Goal: Find specific page/section: Find specific page/section

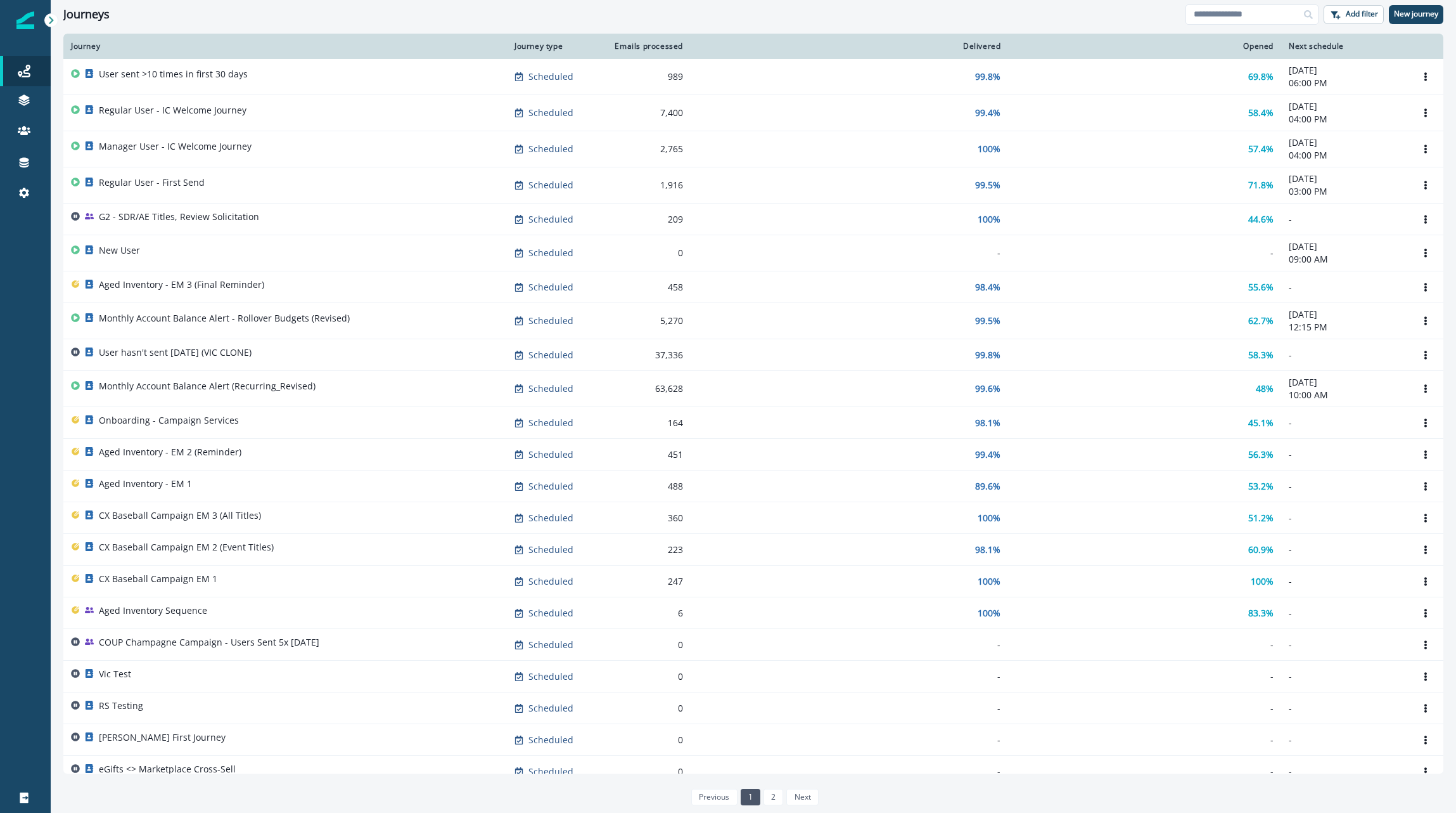
click at [93, 46] on div "Journey" at bounding box center [285, 46] width 428 height 10
click at [556, 45] on div "Journey type" at bounding box center [554, 46] width 80 height 10
click at [1349, 18] on p "Add filter" at bounding box center [1361, 14] width 32 height 9
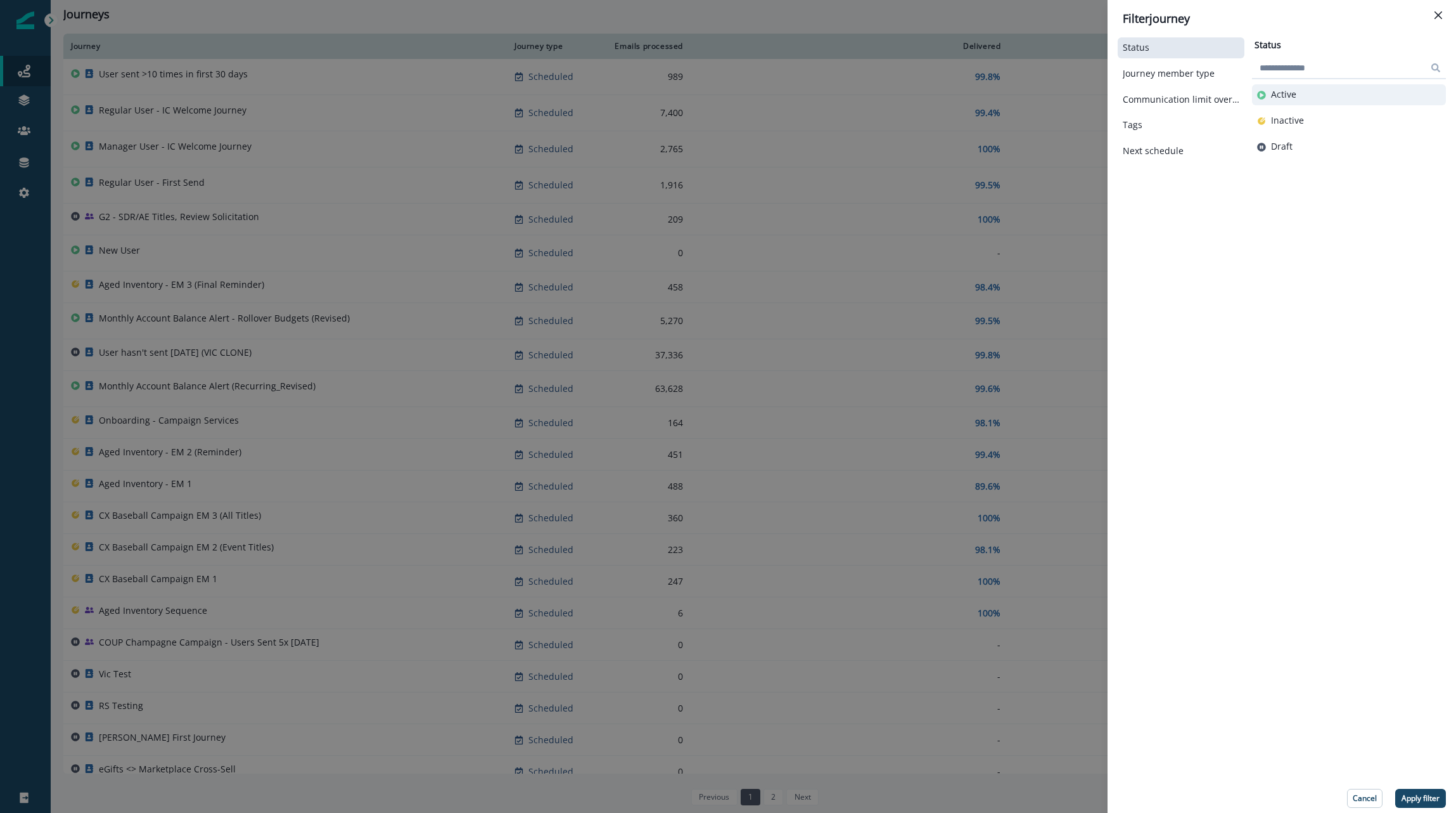
click at [1298, 96] on button "Active" at bounding box center [1349, 95] width 183 height 11
click at [1418, 796] on p "Apply filter" at bounding box center [1420, 797] width 38 height 9
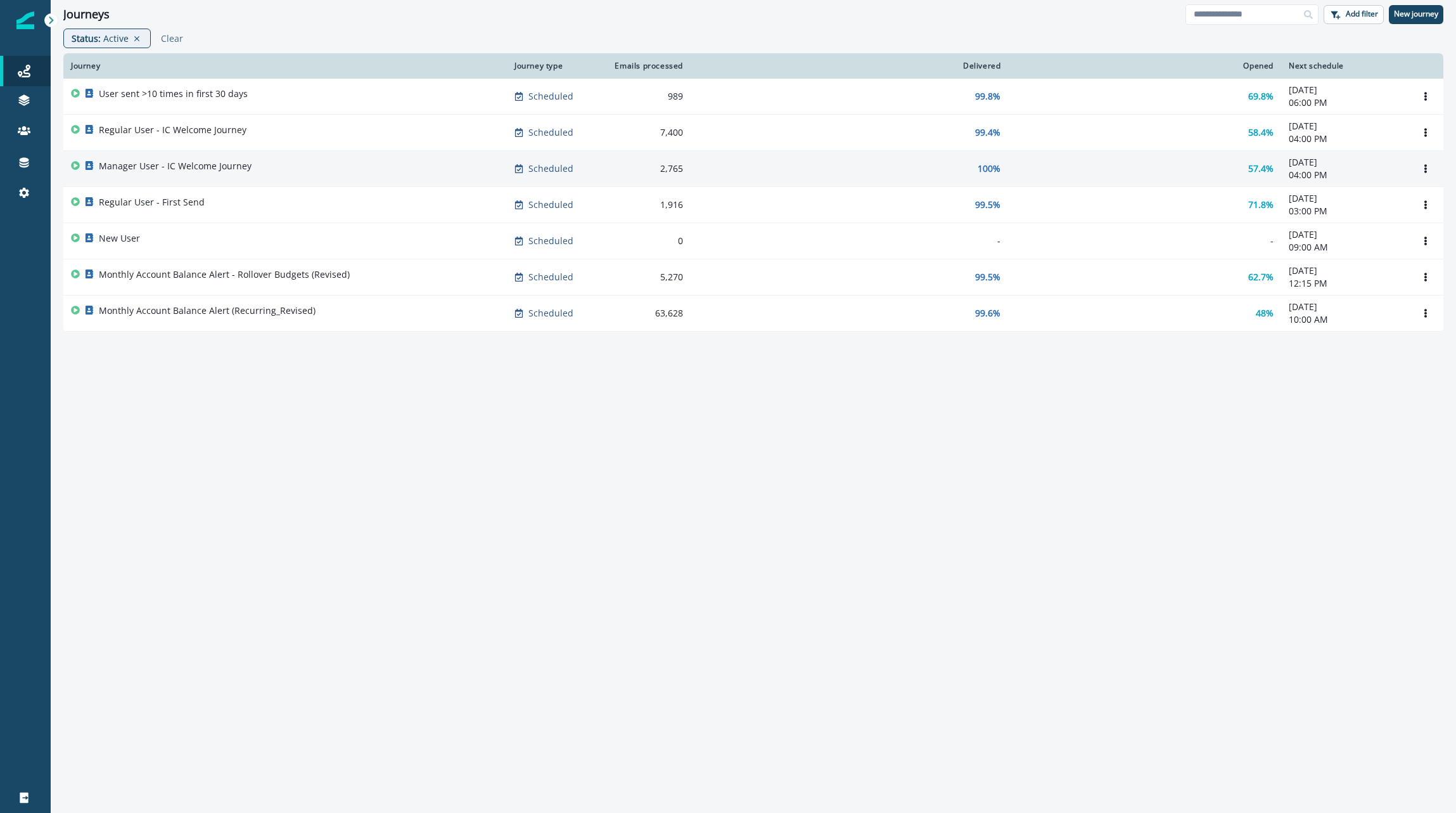
click at [198, 170] on p "Manager User - IC Welcome Journey" at bounding box center [175, 166] width 153 height 13
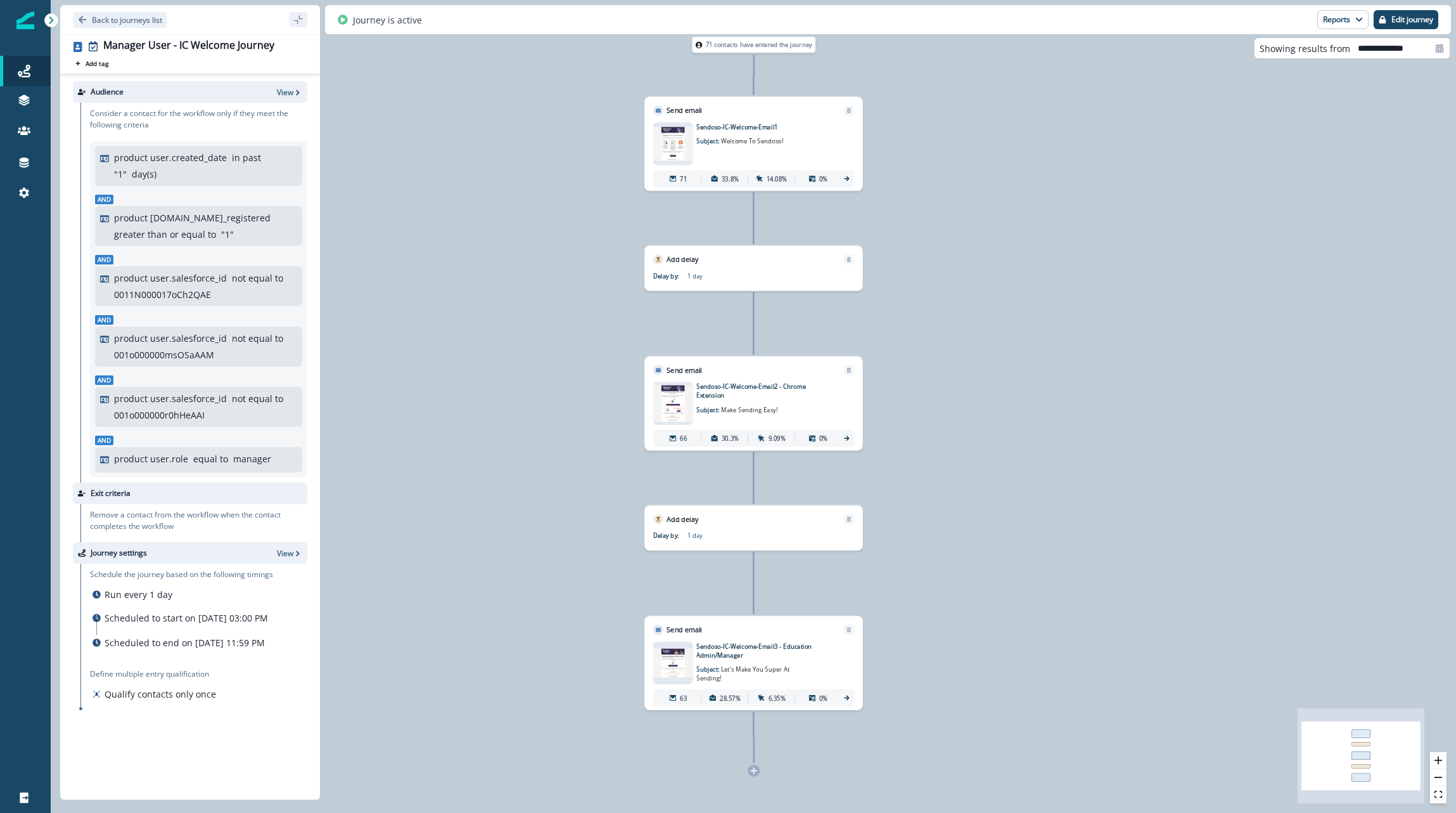
click at [668, 151] on img at bounding box center [673, 143] width 39 height 33
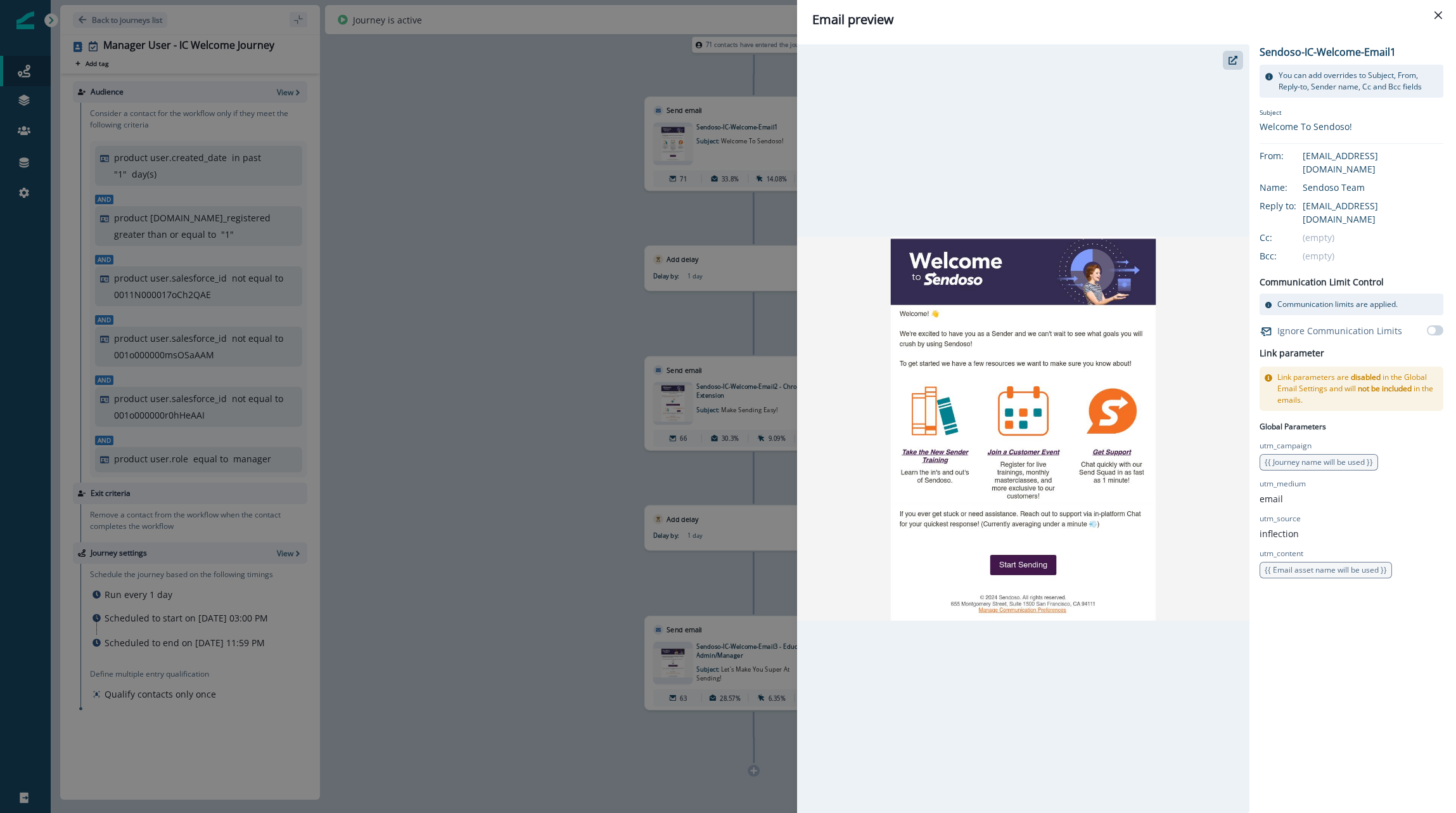
click at [510, 337] on div "Email preview Sendoso-IC-Welcome-Email1 You can add overrides to Subject, From,…" at bounding box center [728, 406] width 1456 height 813
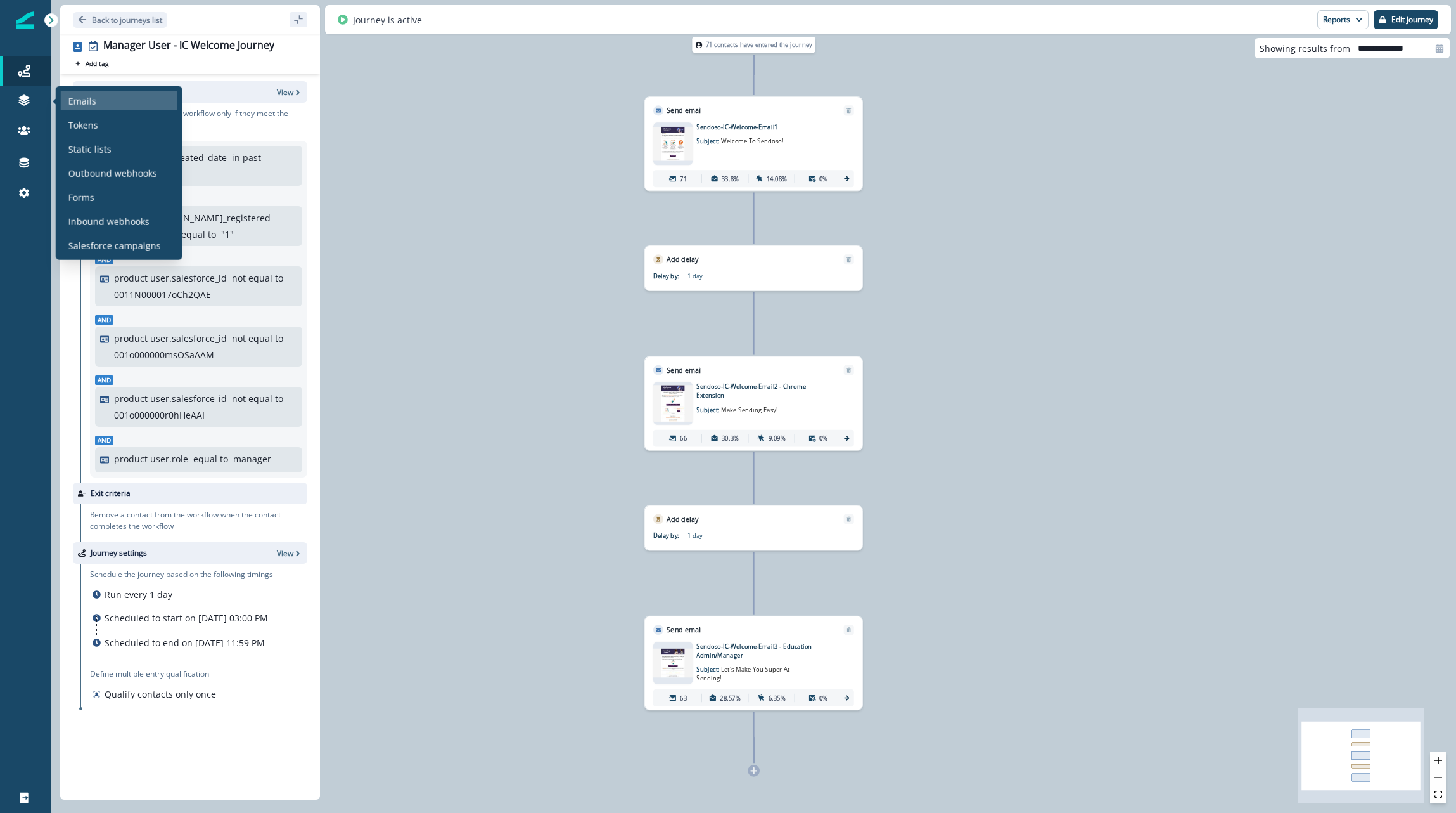
click at [80, 105] on p "Emails" at bounding box center [82, 101] width 28 height 14
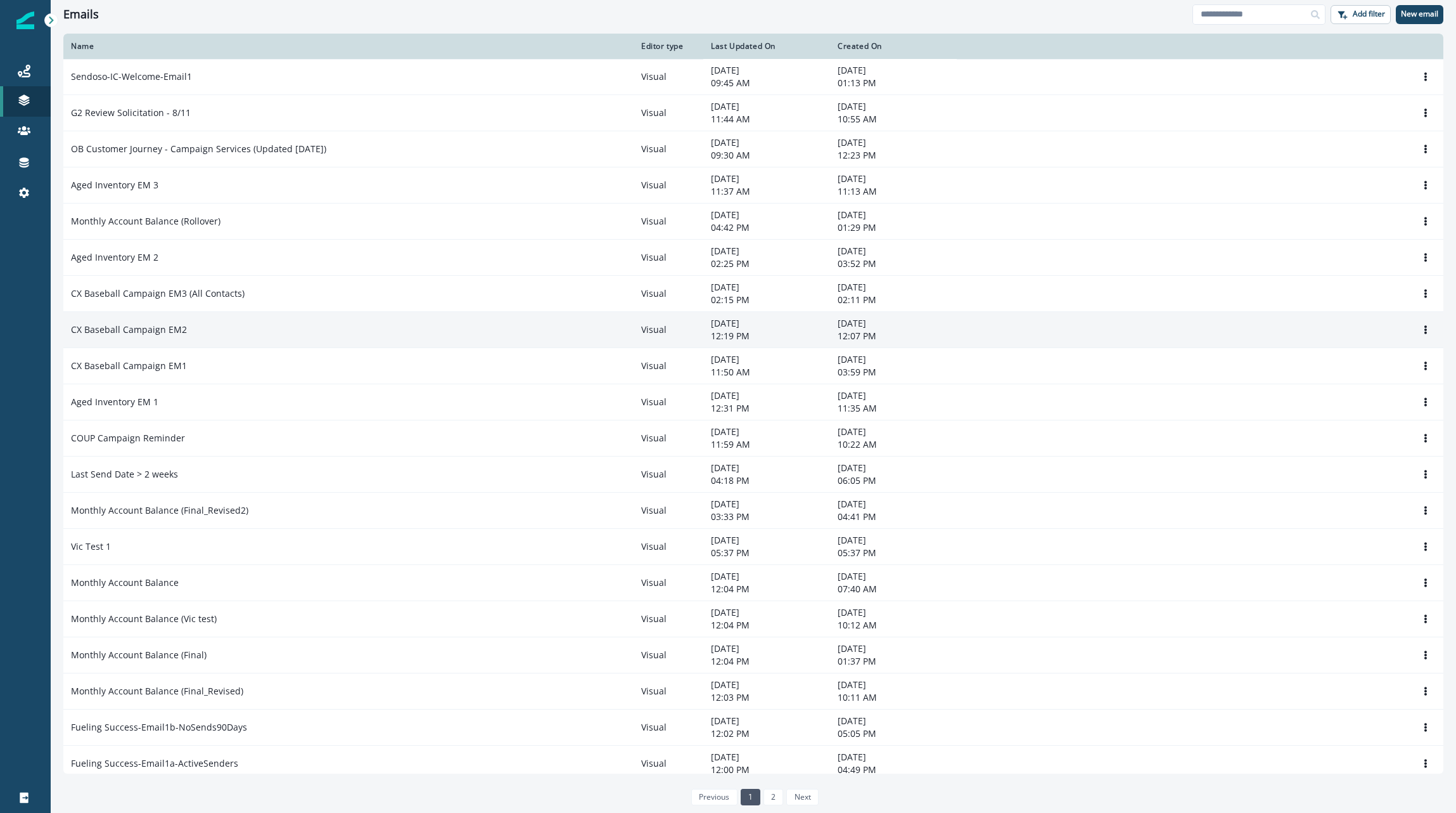
scroll to position [364, 0]
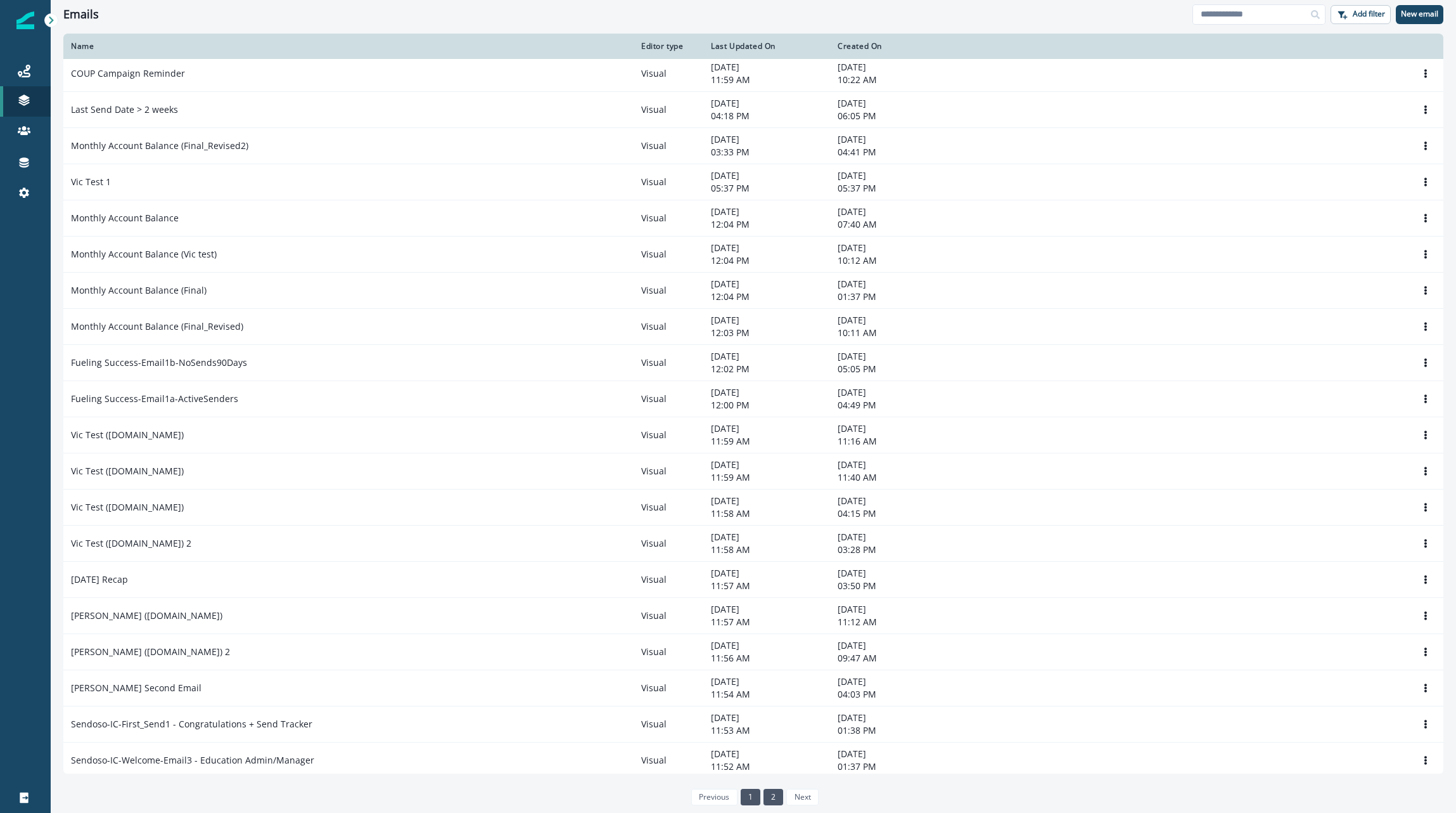
click at [767, 801] on link "2" at bounding box center [774, 796] width 20 height 17
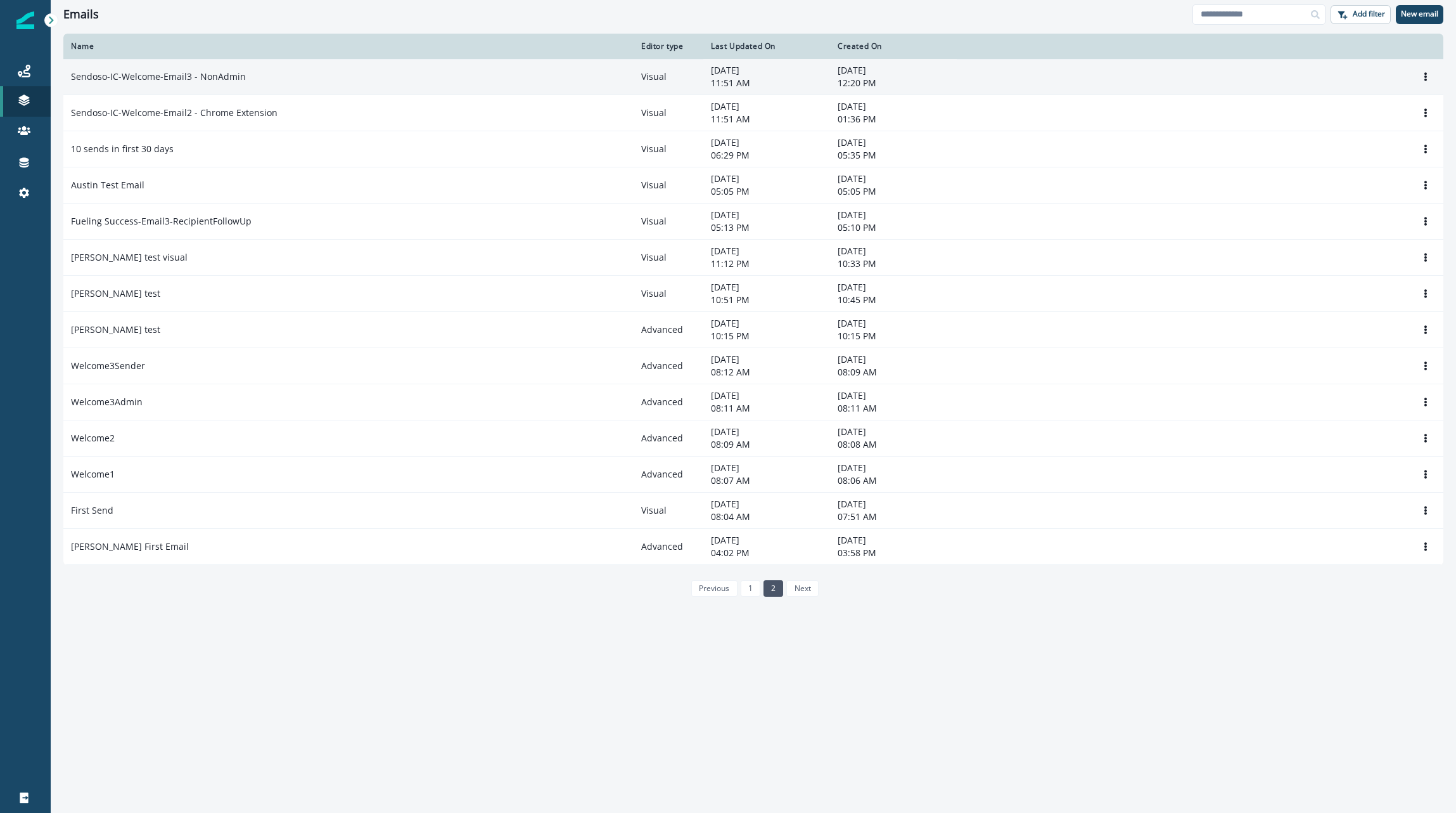
click at [219, 77] on p "Sendoso-IC-Welcome-Email3 - NonAdmin" at bounding box center [158, 76] width 175 height 13
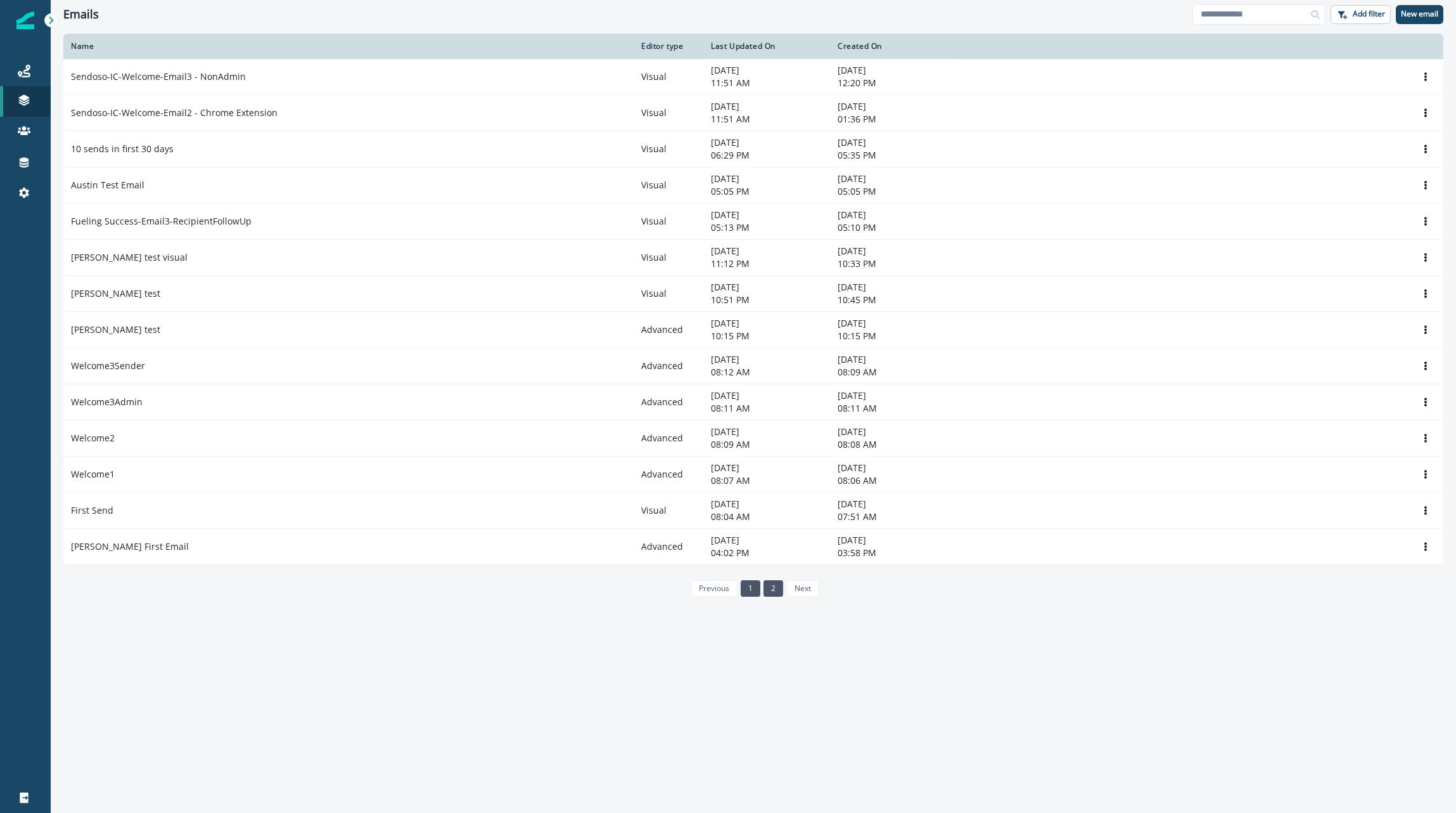
click at [751, 583] on link "1" at bounding box center [750, 588] width 20 height 17
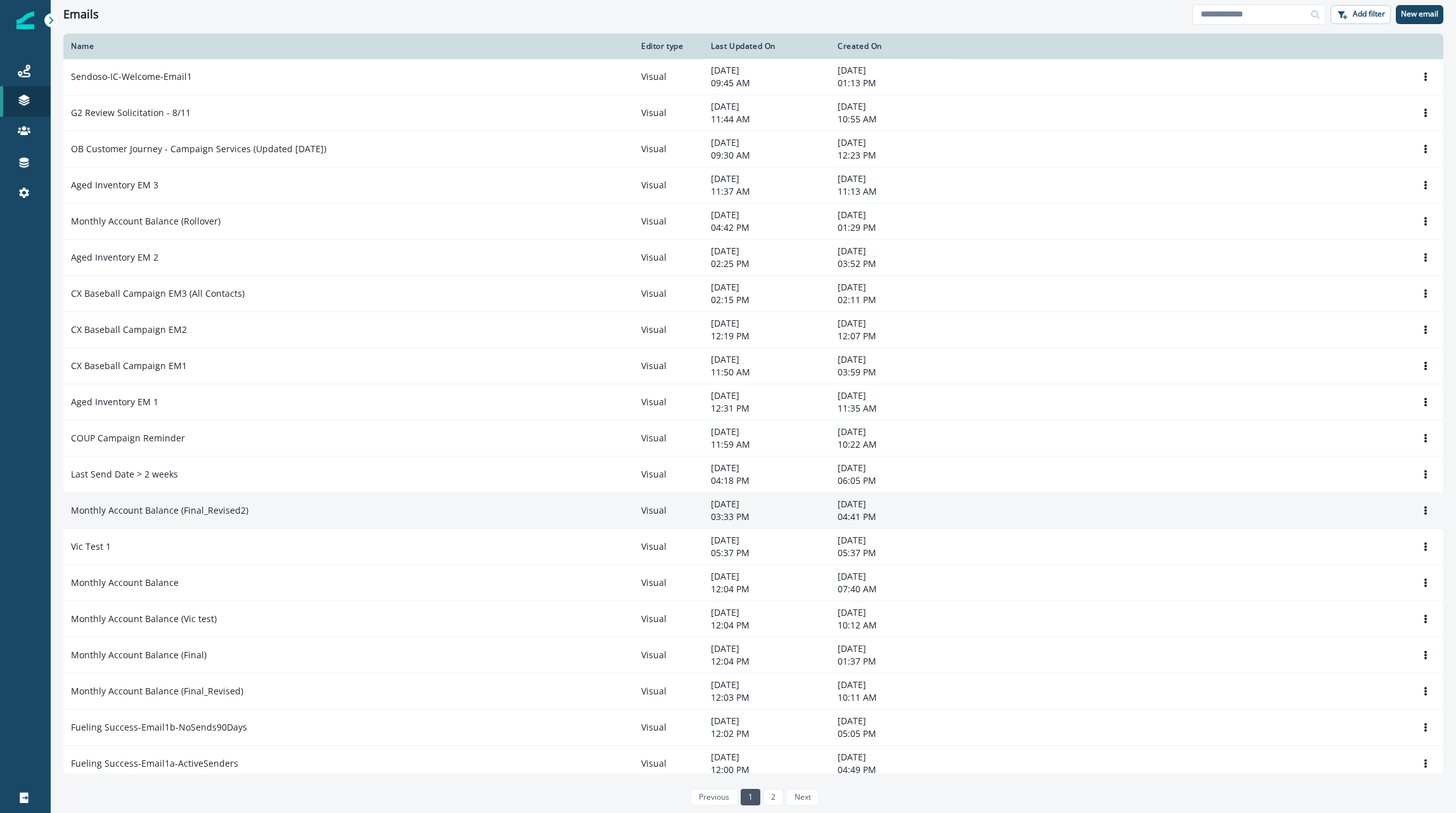
scroll to position [364, 0]
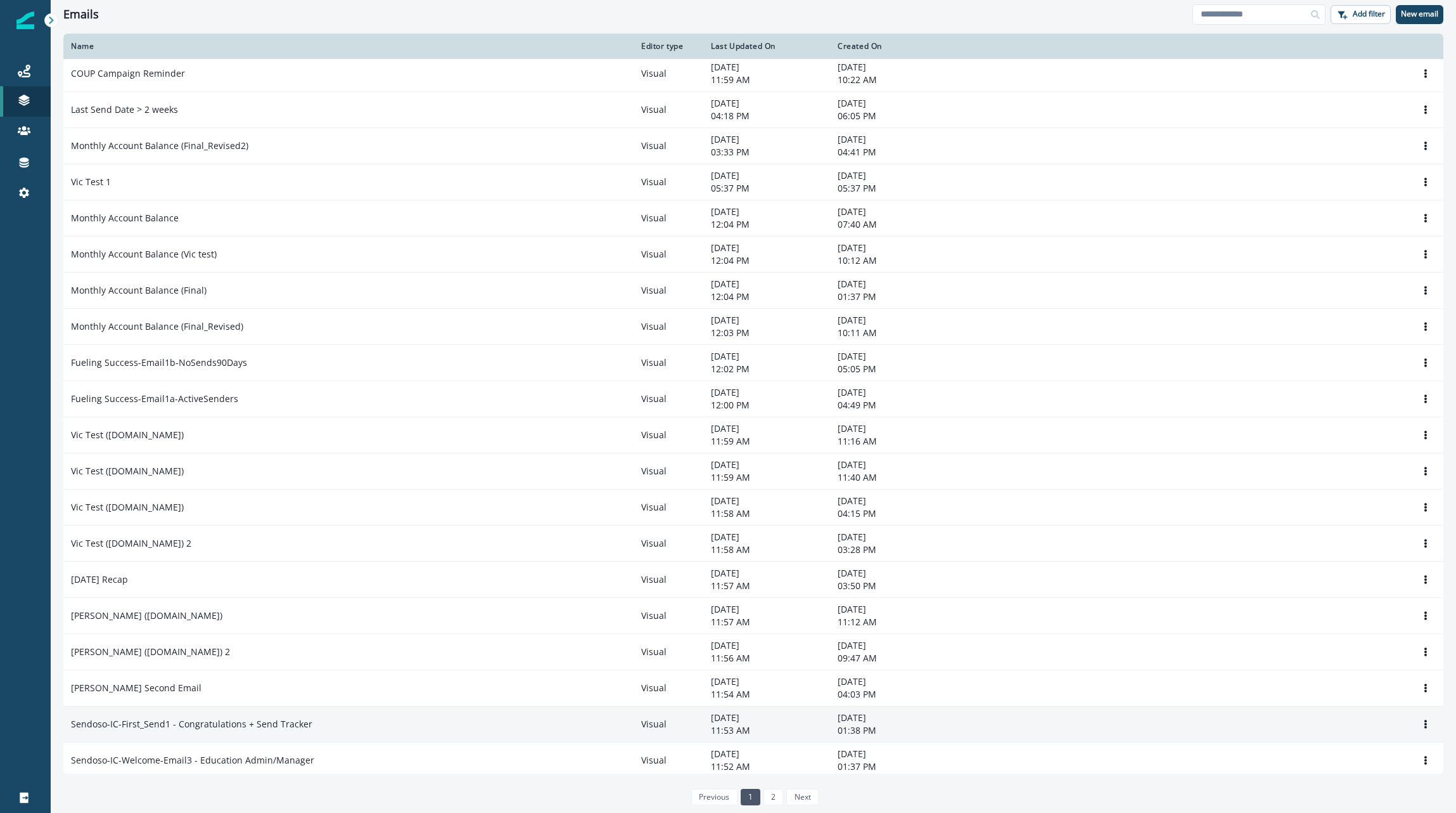
click at [339, 724] on div "Sendoso-IC-First_Send1 - Congratulations + Send Tracker" at bounding box center [348, 723] width 555 height 13
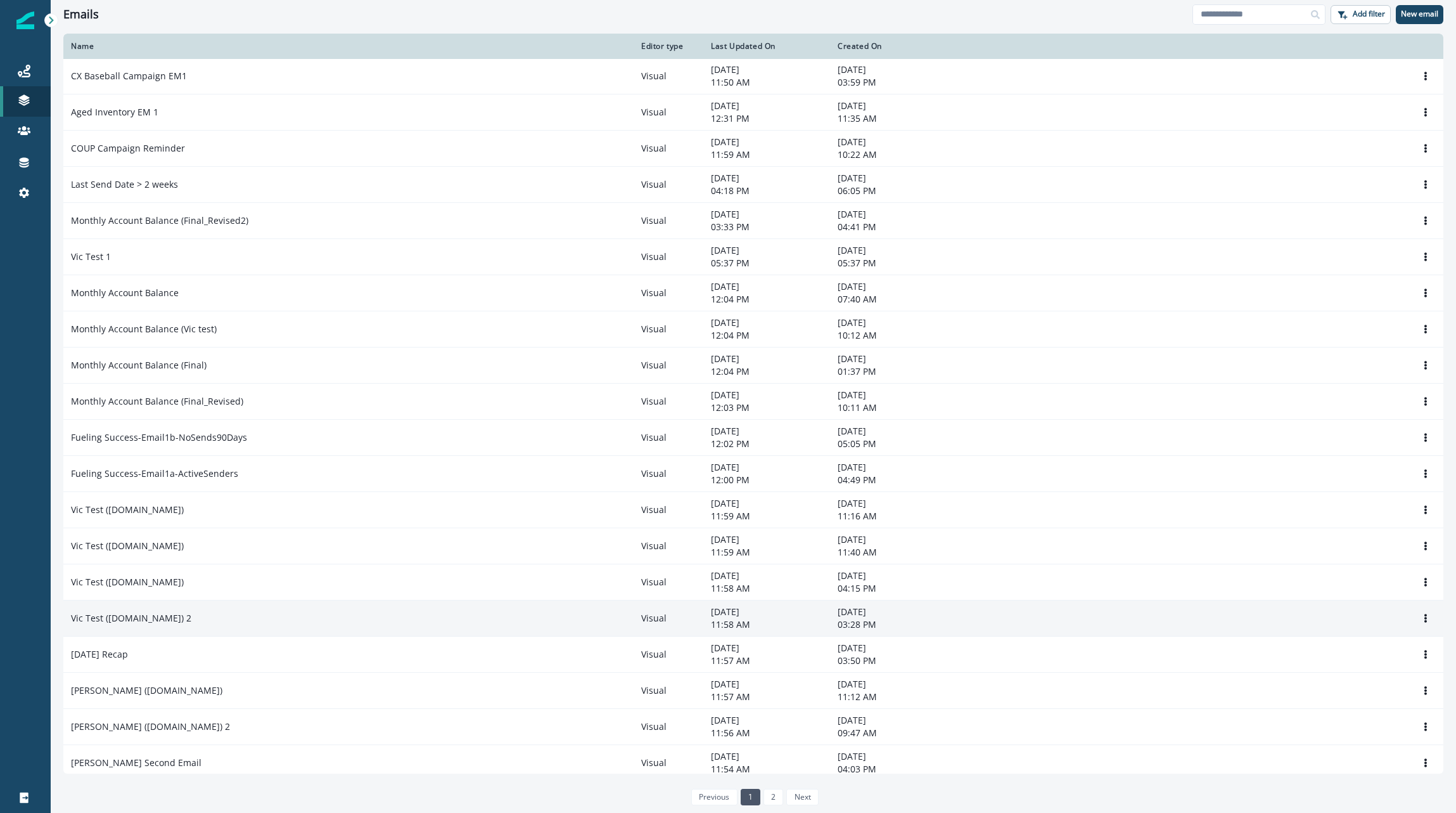
scroll to position [364, 0]
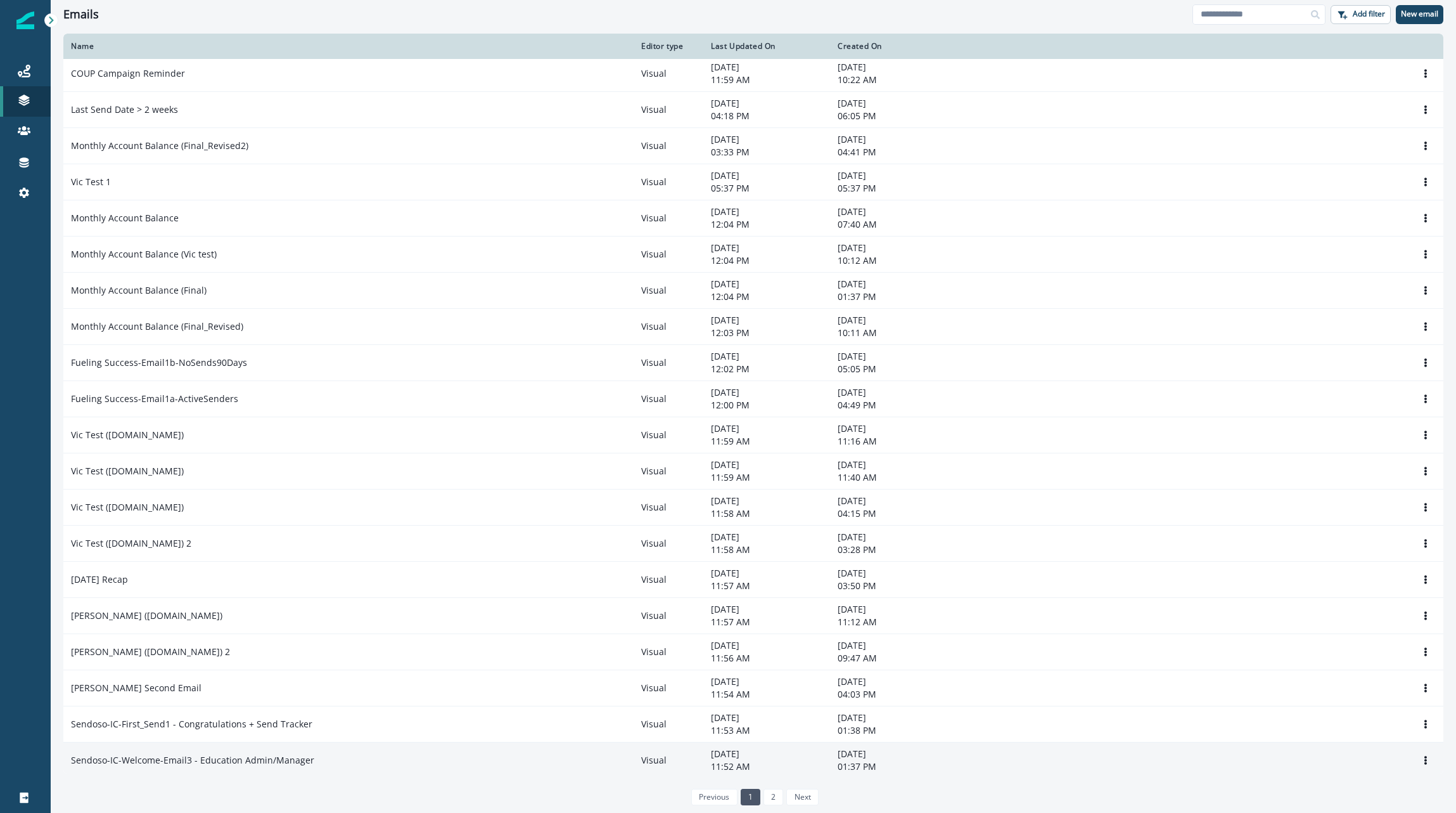
click at [303, 763] on td "Sendoso-IC-Welcome-Email3 - Education Admin/Manager" at bounding box center [348, 759] width 570 height 36
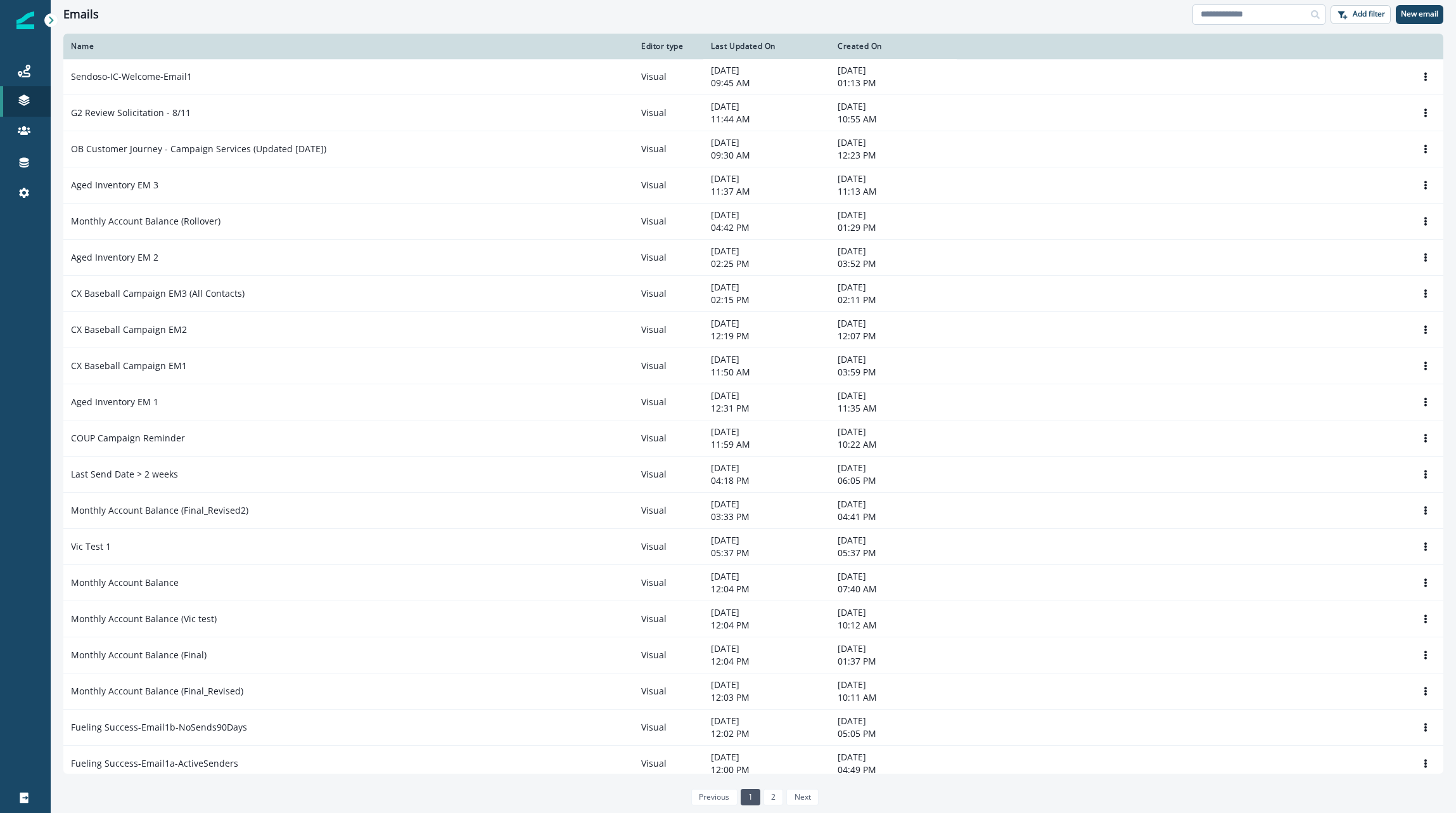
click at [1250, 7] on input at bounding box center [1259, 15] width 133 height 20
type input "*******"
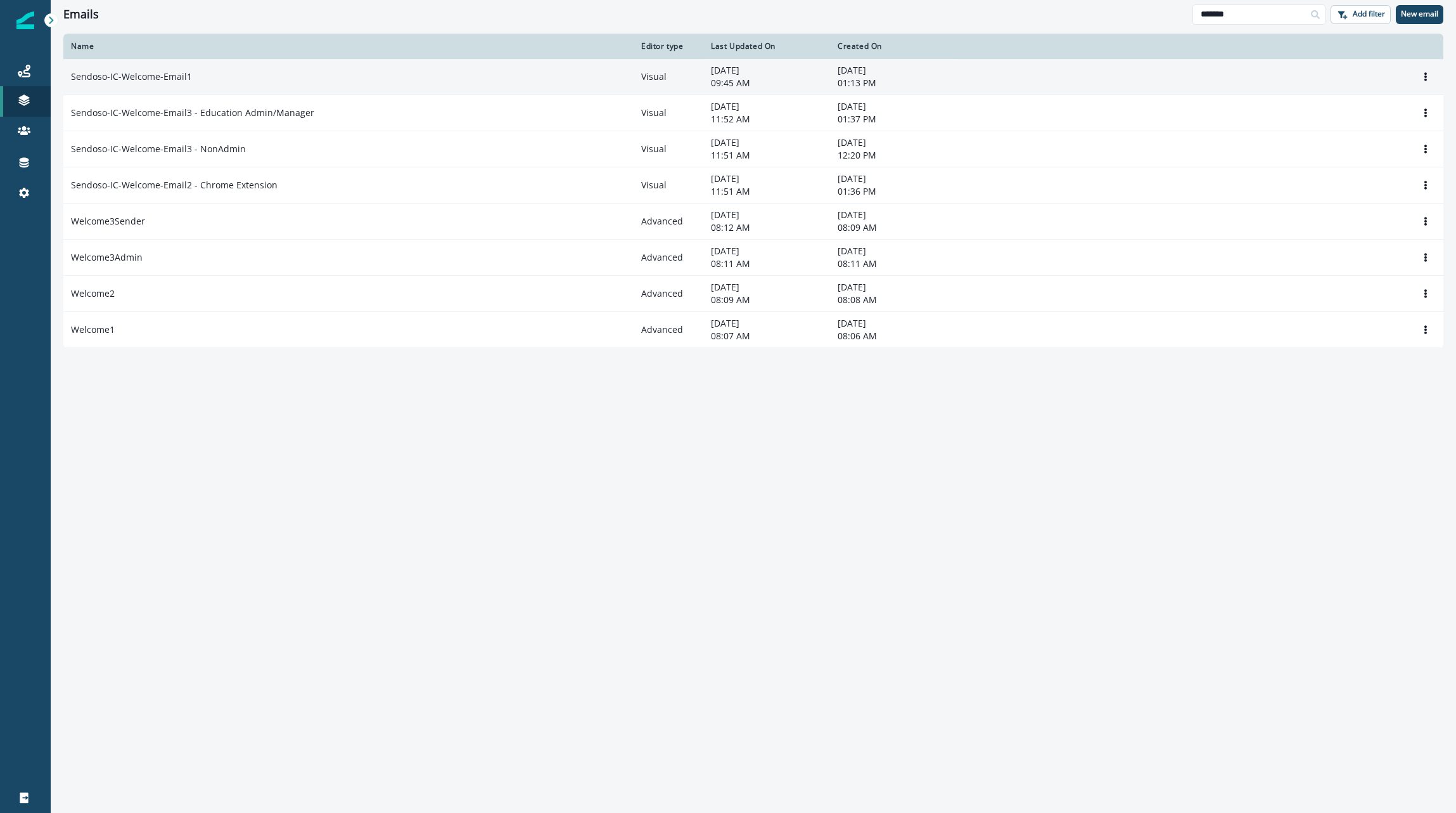
click at [189, 78] on div "Sendoso-IC-Welcome-Email1" at bounding box center [348, 76] width 555 height 13
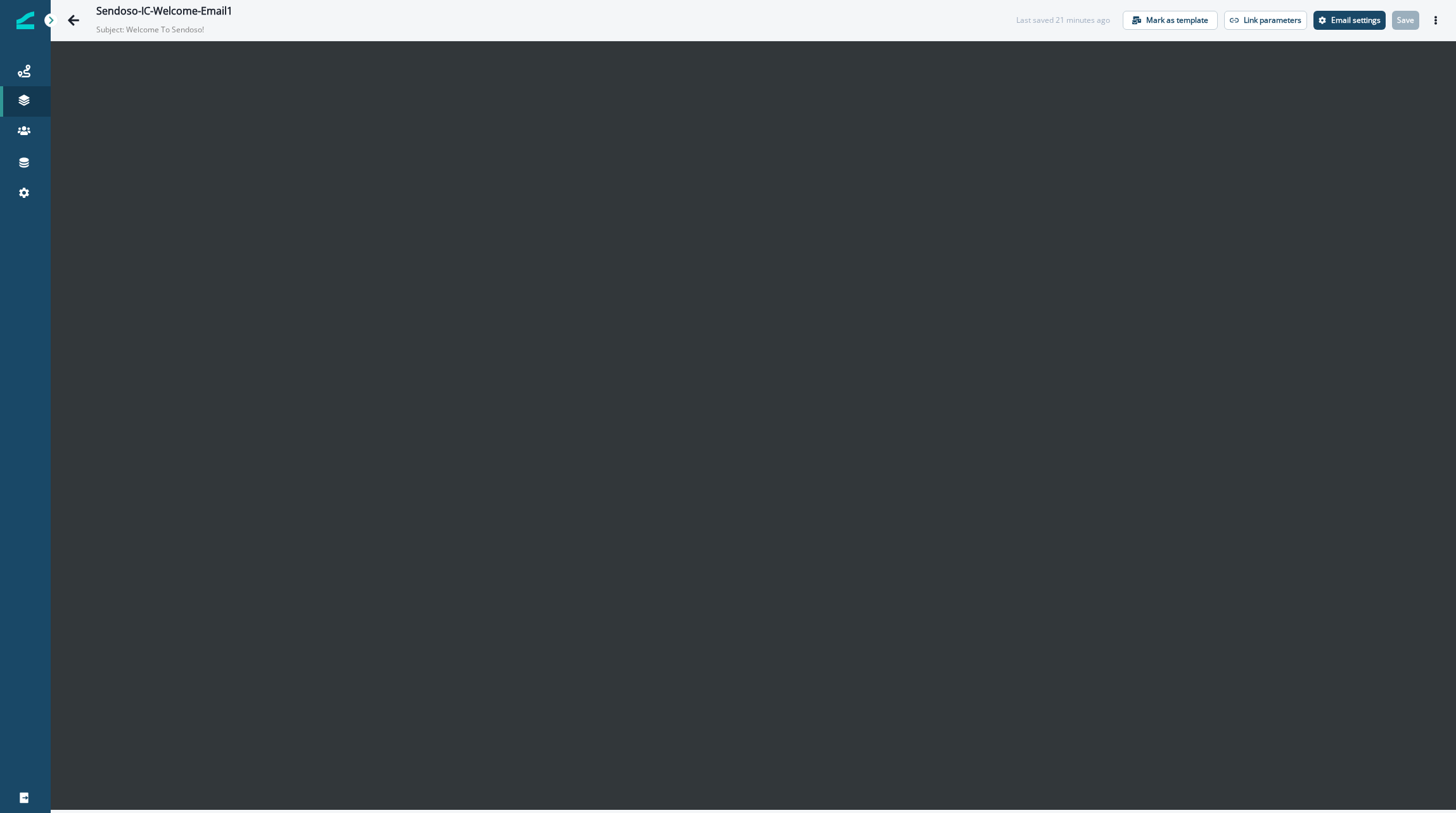
click at [950, 21] on div "Sendoso-IC-Welcome-Email1 Subject: Welcome To Sendoso!" at bounding box center [544, 20] width 895 height 30
click at [937, 20] on div "Sendoso-IC-Welcome-Email1 Subject: Welcome To Sendoso!" at bounding box center [544, 20] width 895 height 30
click at [67, 16] on icon "Go back" at bounding box center [73, 20] width 13 height 13
